Goal: Check status

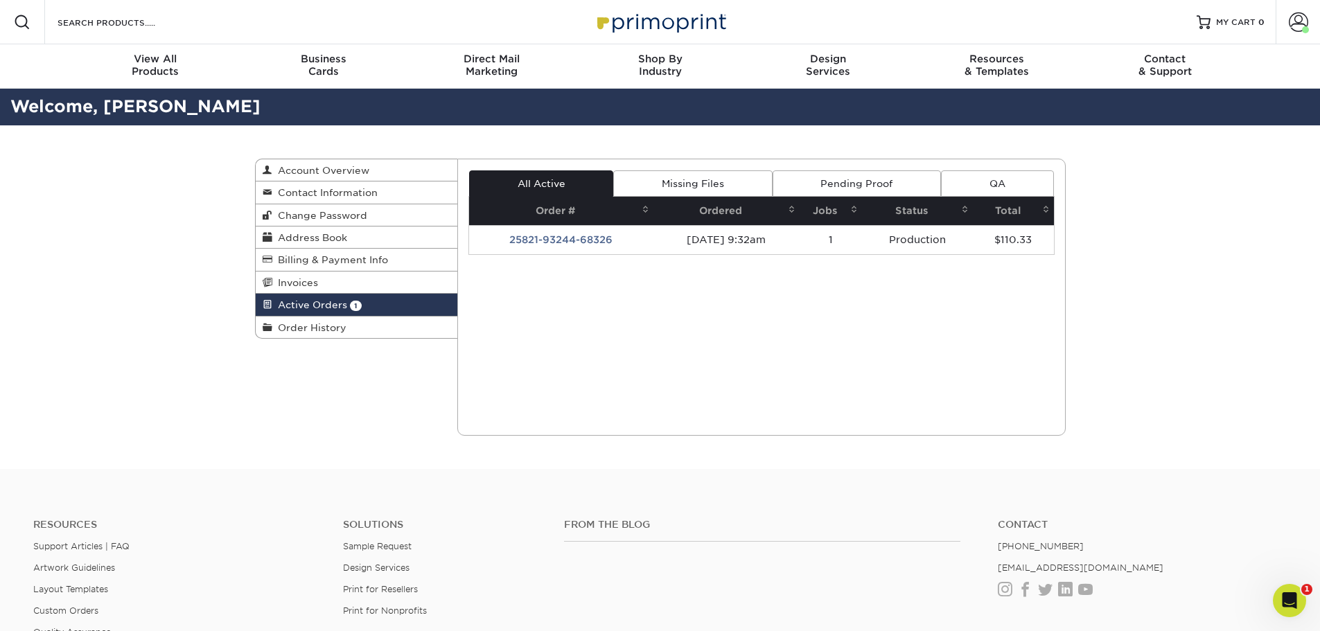
click at [552, 238] on td "25821-93244-68326" at bounding box center [561, 239] width 184 height 29
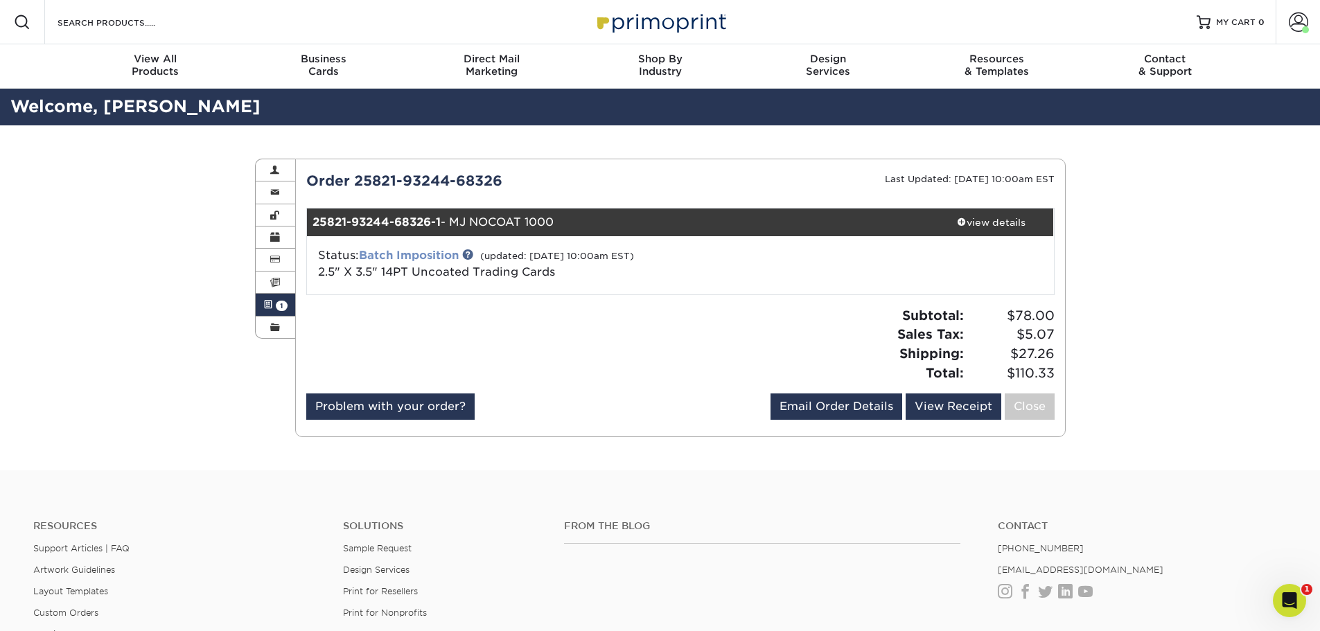
click at [424, 254] on link "Batch Imposition" at bounding box center [409, 255] width 100 height 13
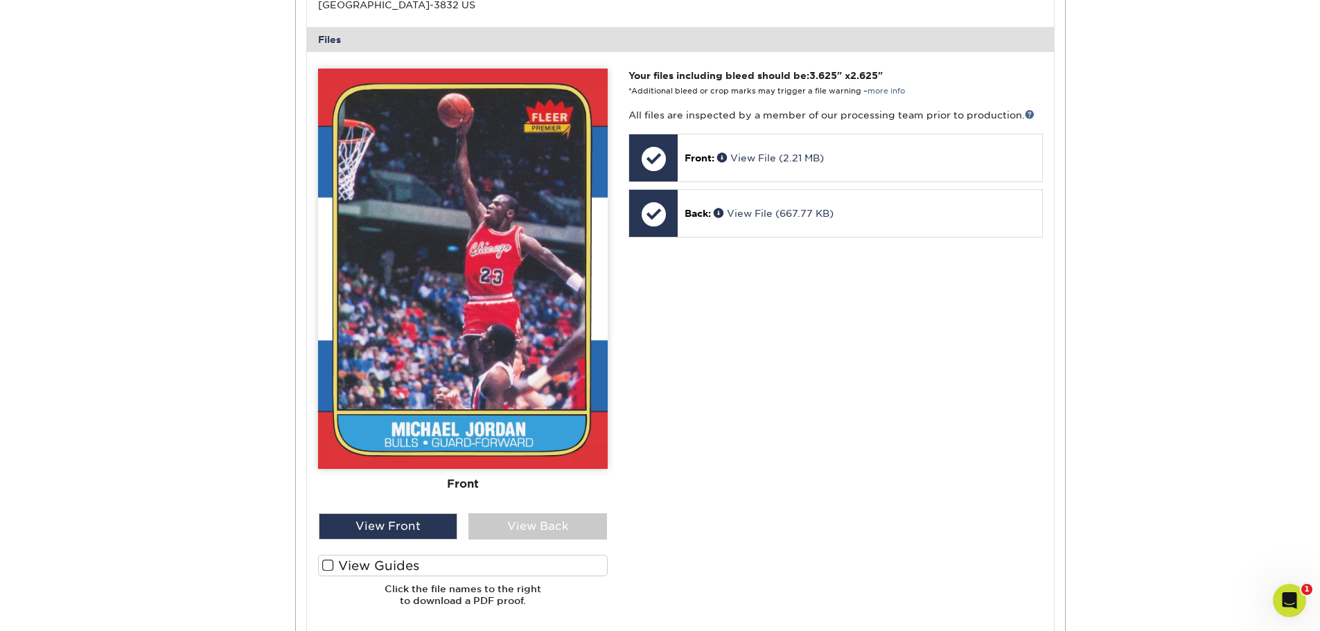
scroll to position [554, 0]
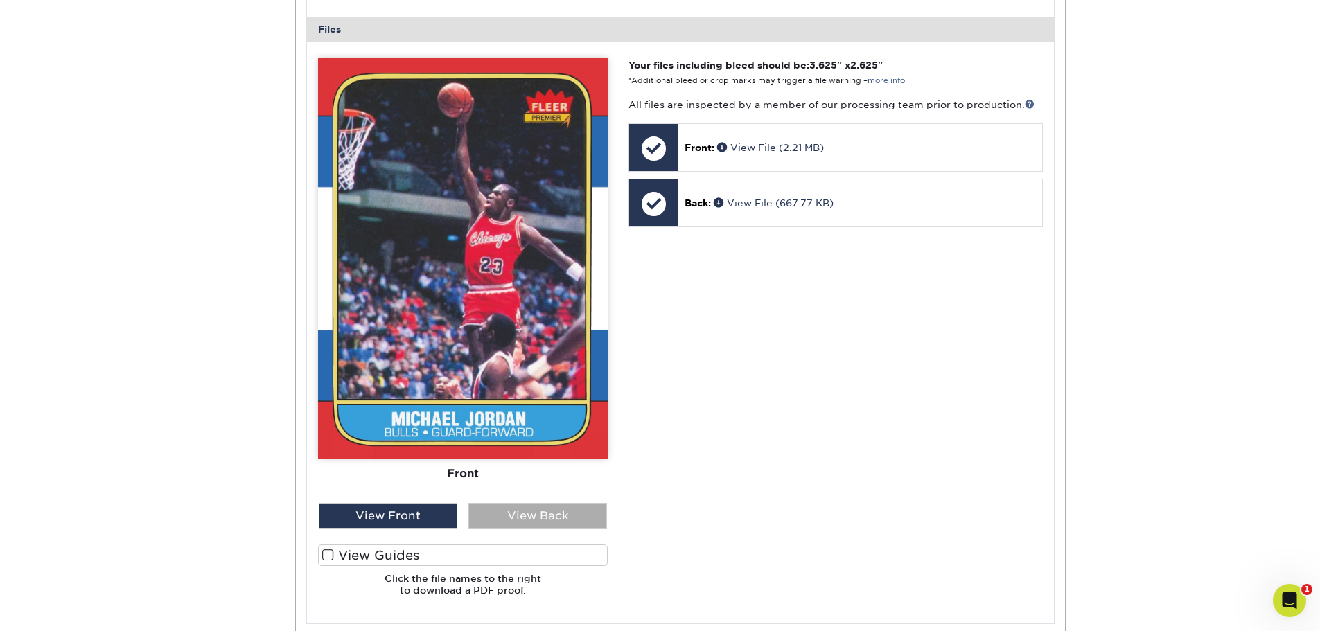
click at [531, 516] on div "View Back" at bounding box center [537, 516] width 139 height 26
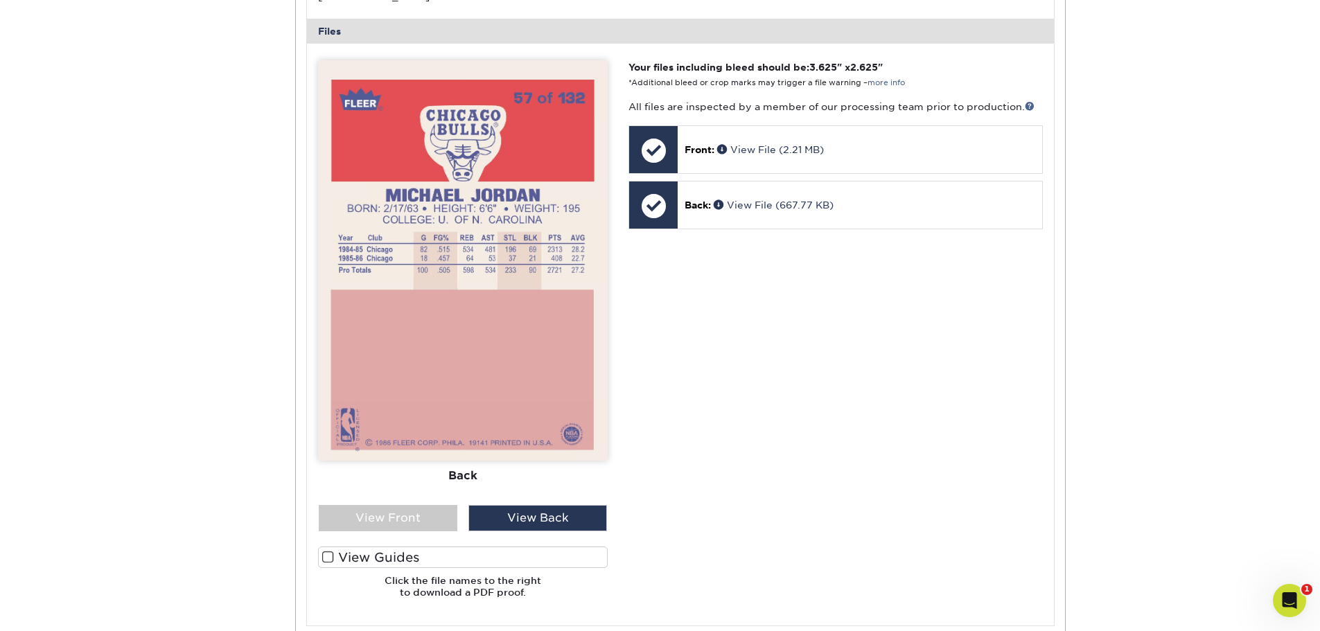
scroll to position [543, 0]
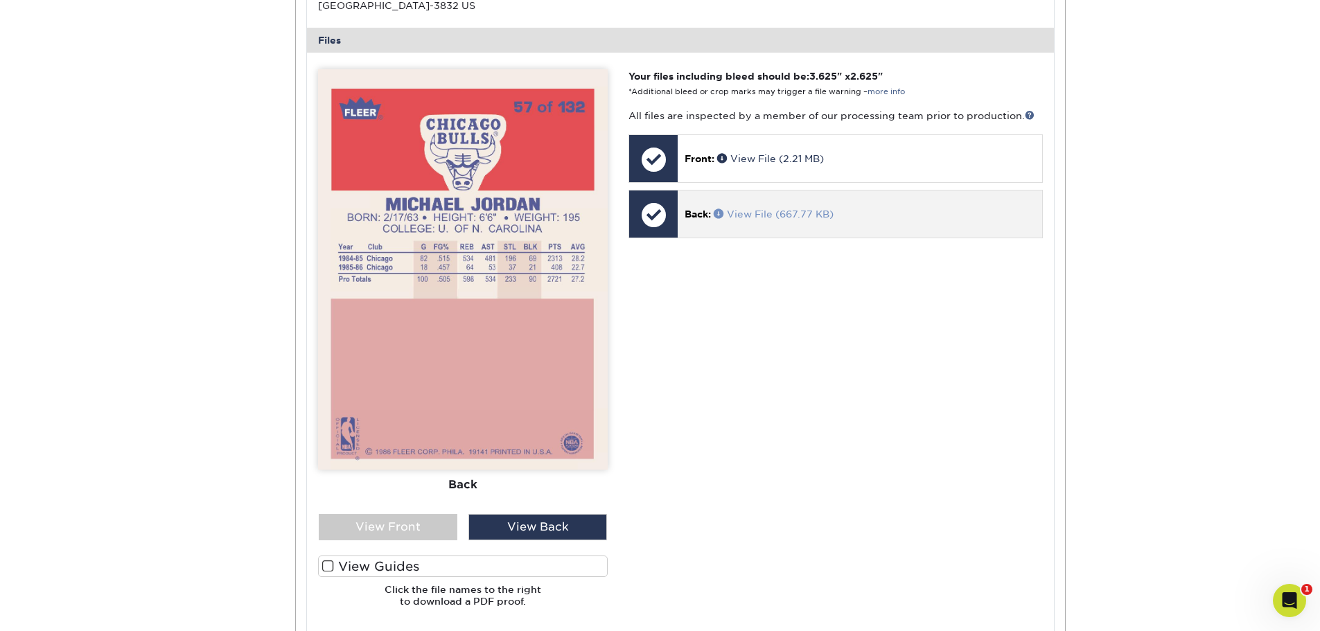
click at [756, 214] on link "View File (667.77 KB)" at bounding box center [773, 214] width 120 height 11
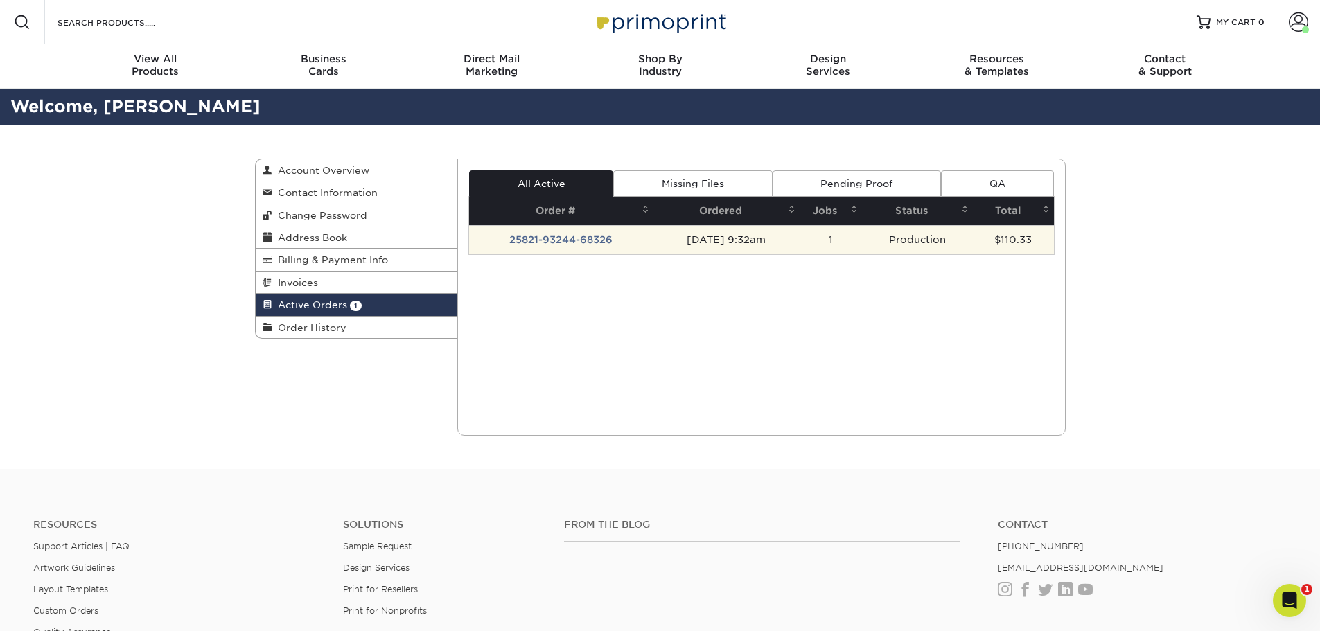
click at [560, 236] on td "25821-93244-68326" at bounding box center [561, 239] width 184 height 29
